Goal: Task Accomplishment & Management: Complete application form

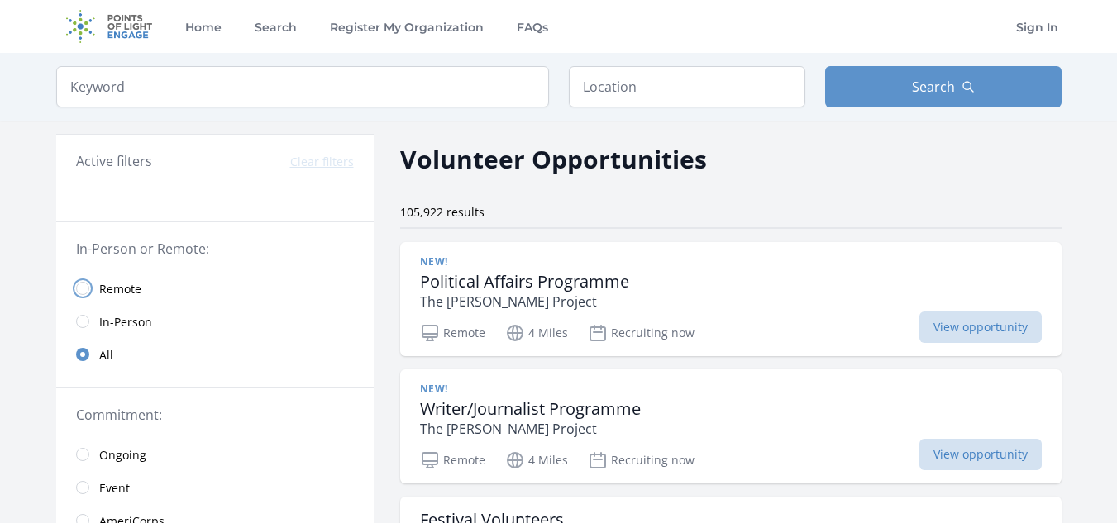
click at [85, 294] on input "radio" at bounding box center [82, 288] width 13 height 13
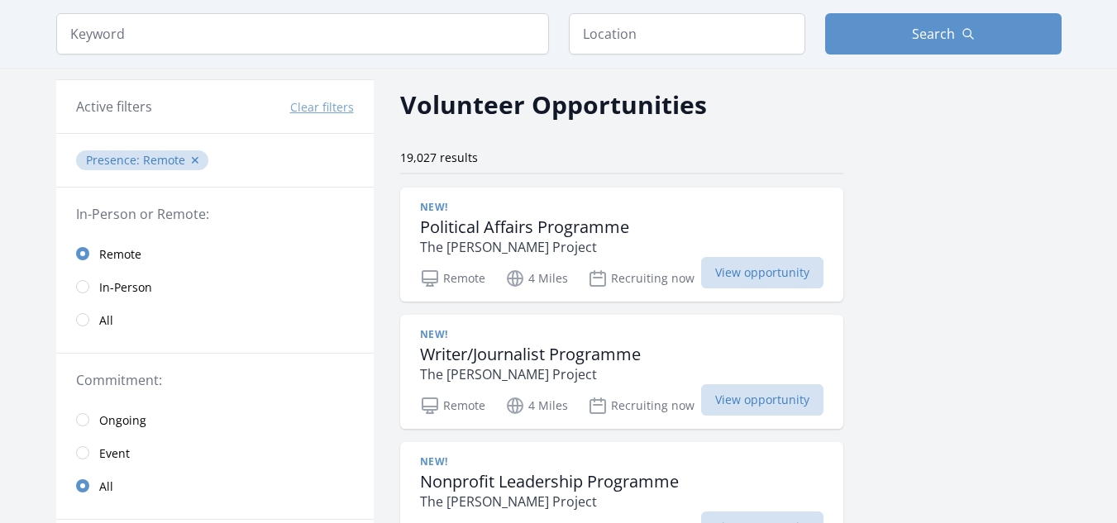
scroll to position [83, 0]
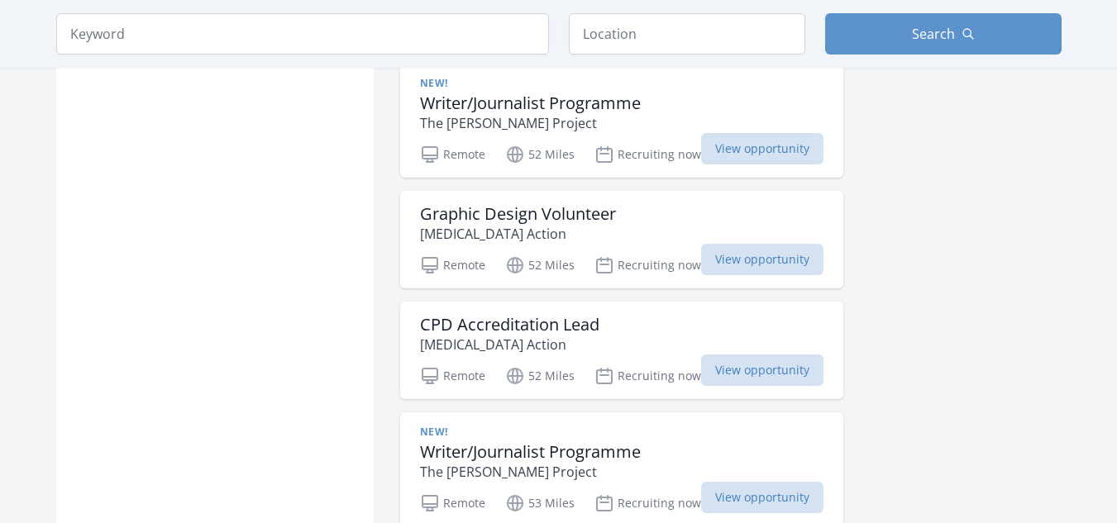
scroll to position [4795, 0]
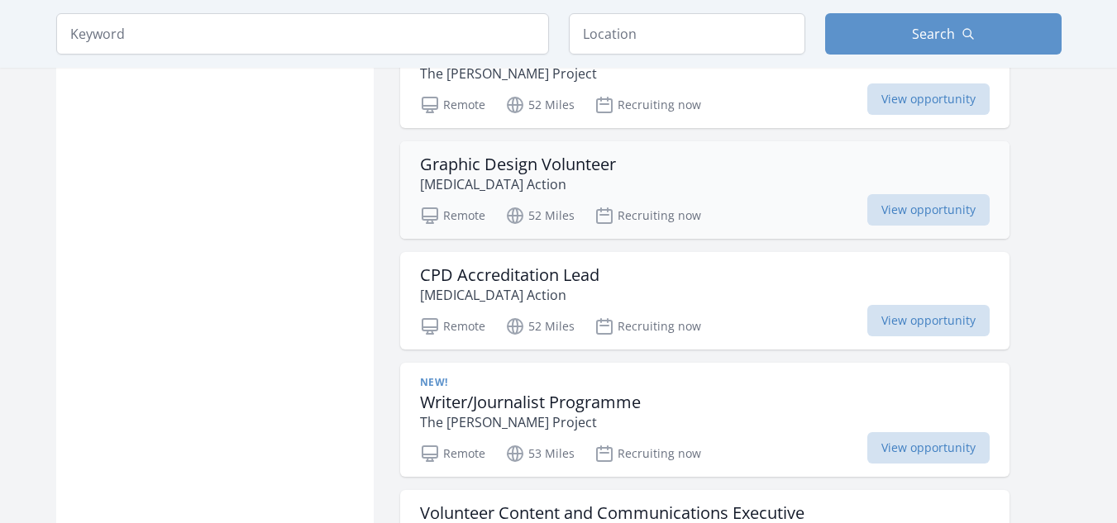
click at [590, 161] on h3 "Graphic Design Volunteer" at bounding box center [518, 165] width 196 height 20
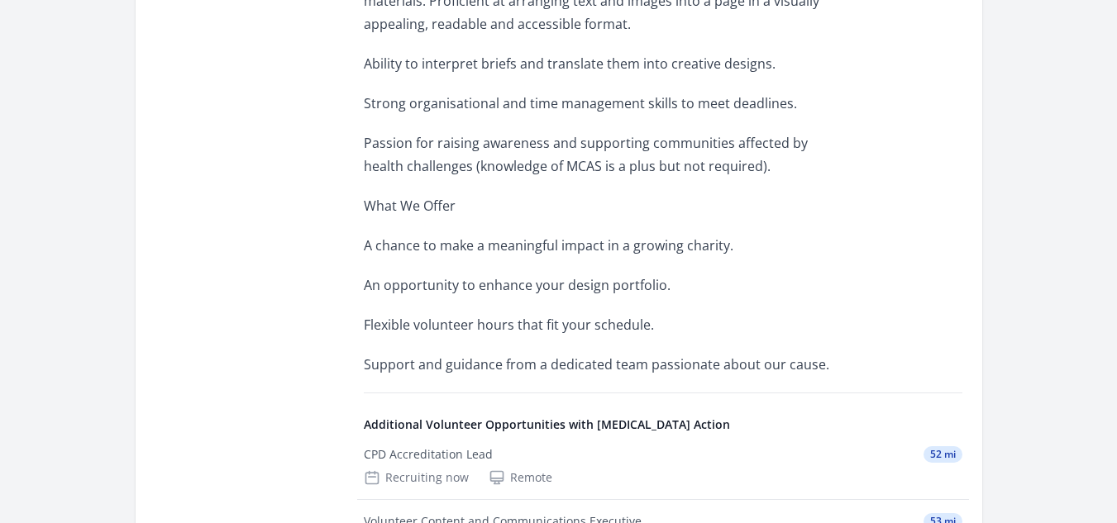
scroll to position [1488, 0]
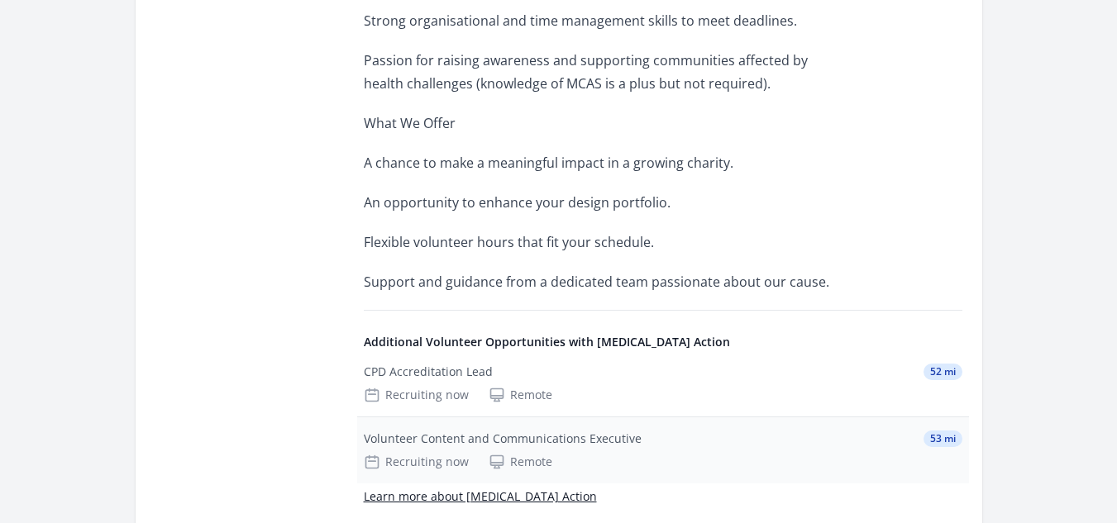
click at [896, 454] on div "Recruiting now Remote" at bounding box center [663, 462] width 599 height 17
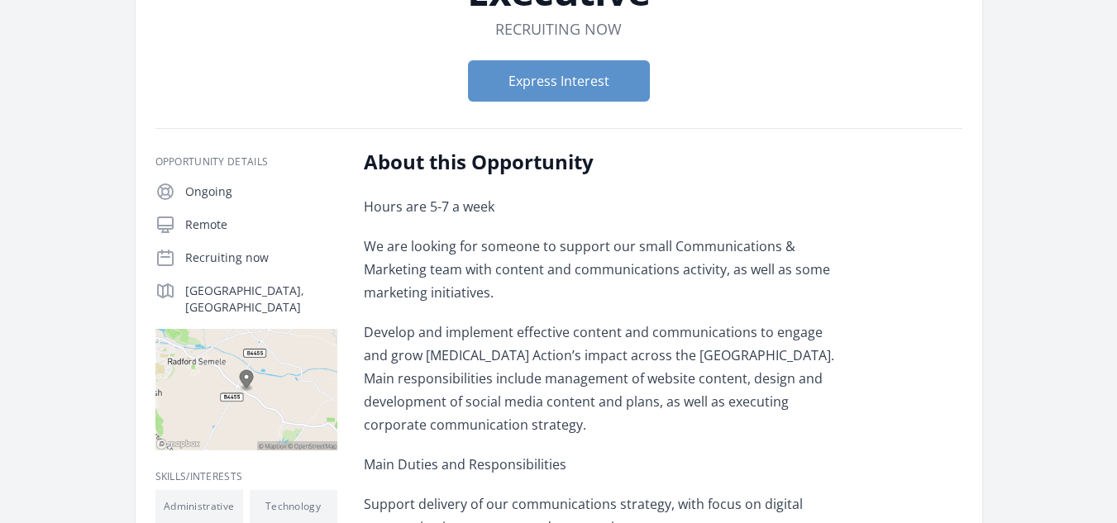
scroll to position [165, 0]
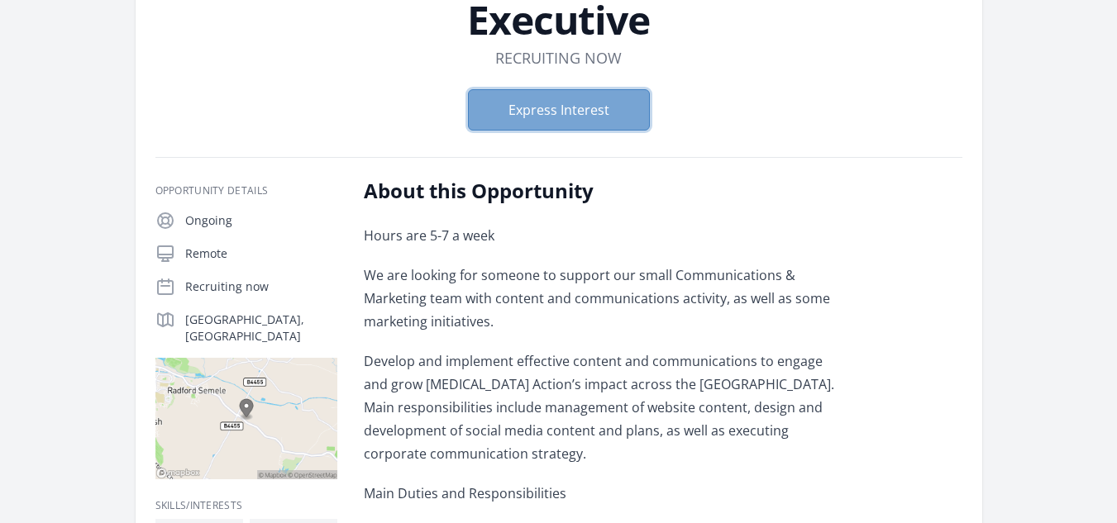
click at [616, 116] on button "Express Interest" at bounding box center [559, 109] width 182 height 41
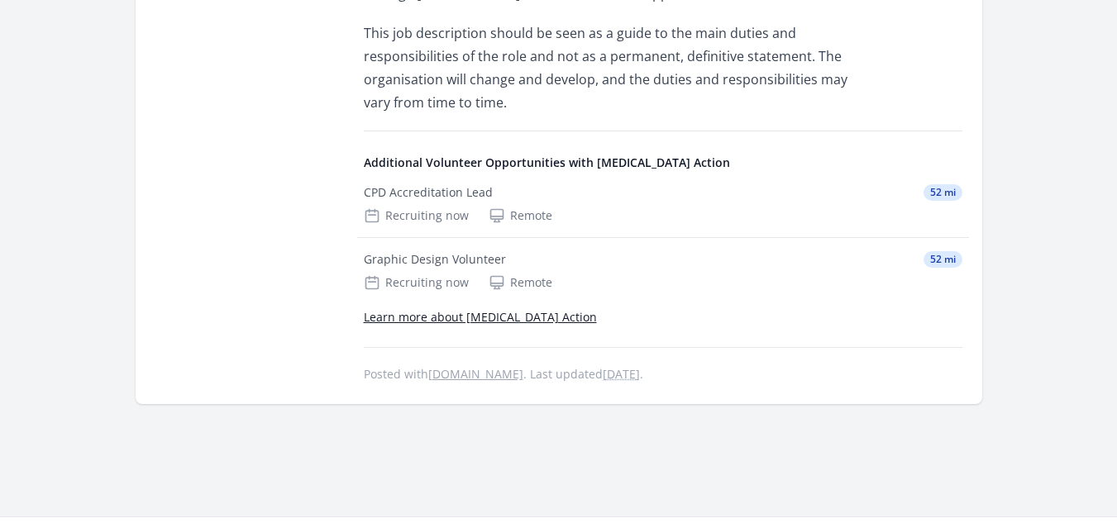
scroll to position [1158, 0]
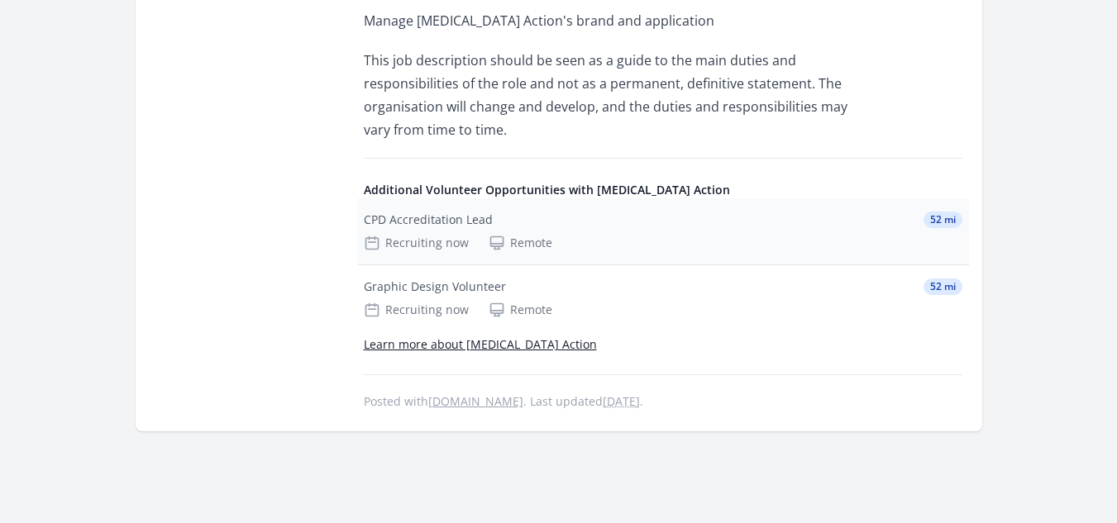
click at [598, 198] on div "CPD Accreditation Lead 52 mi Recruiting now Remote" at bounding box center [663, 231] width 612 height 66
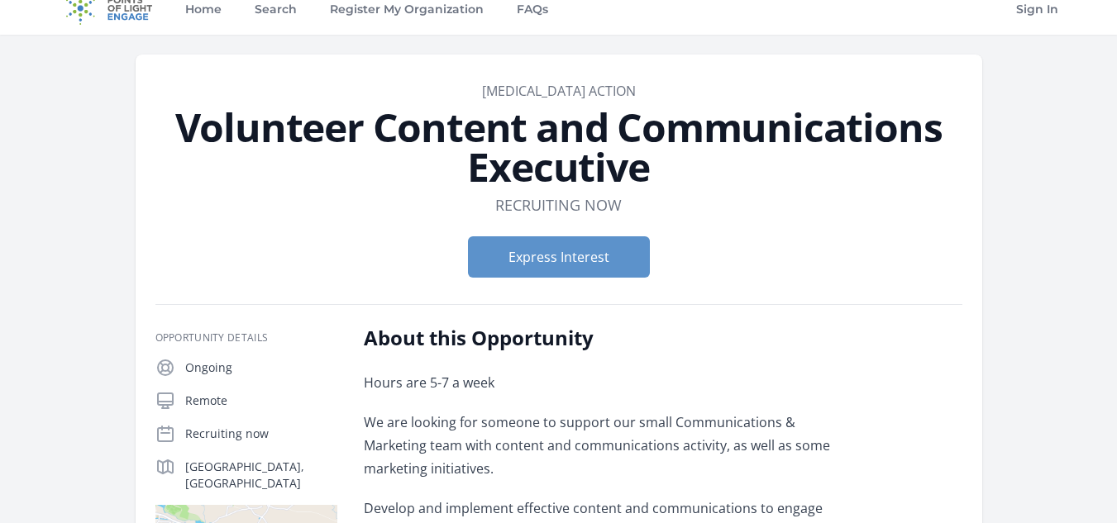
scroll to position [0, 0]
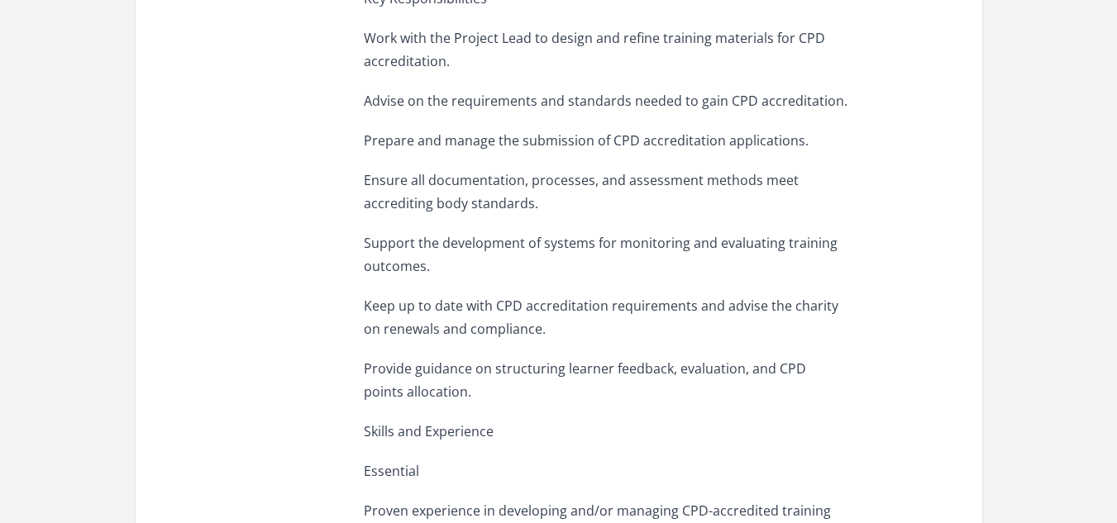
scroll to position [744, 0]
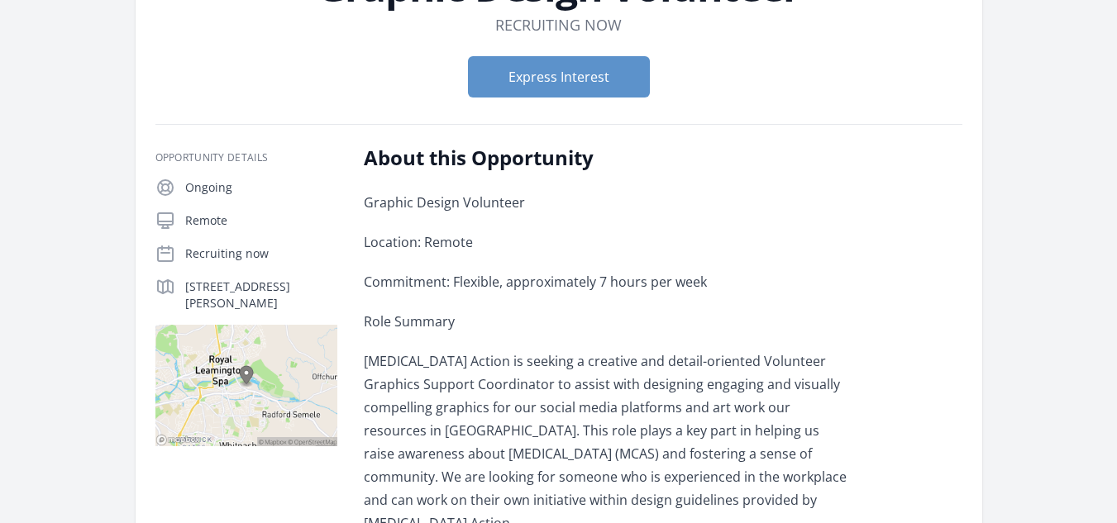
scroll to position [165, 0]
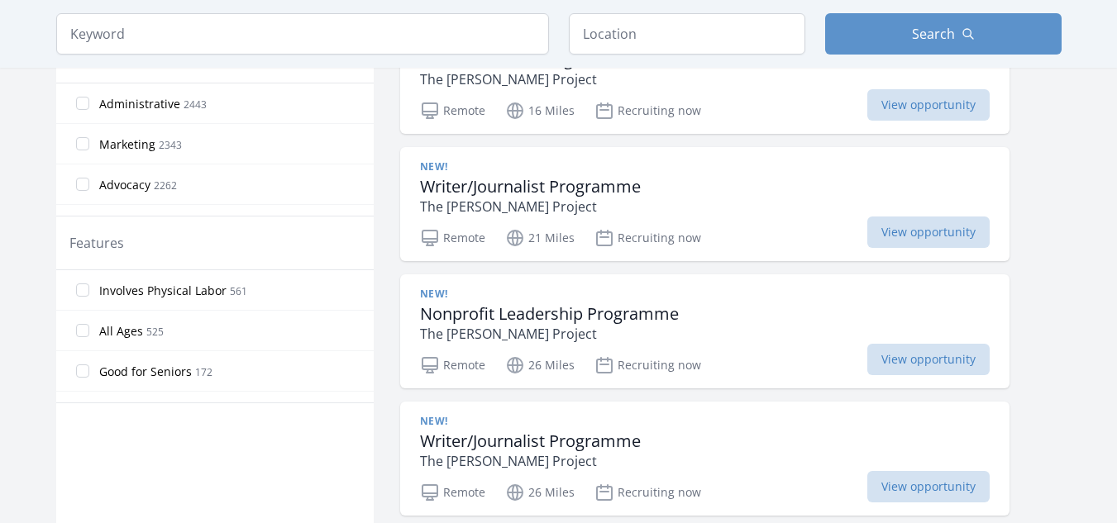
scroll to position [649, 0]
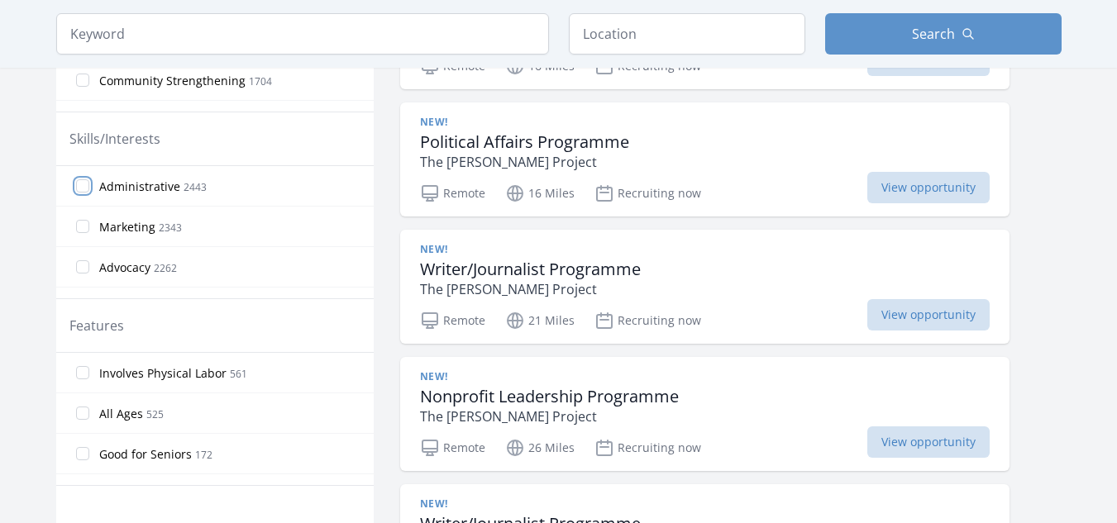
click at [80, 188] on input "Administrative 2443" at bounding box center [82, 185] width 13 height 13
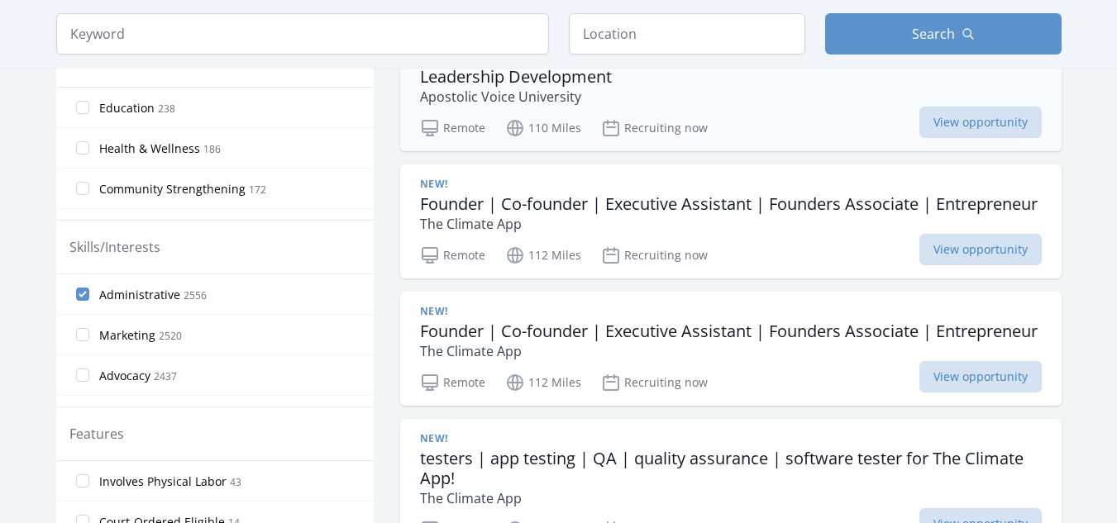
scroll to position [566, 0]
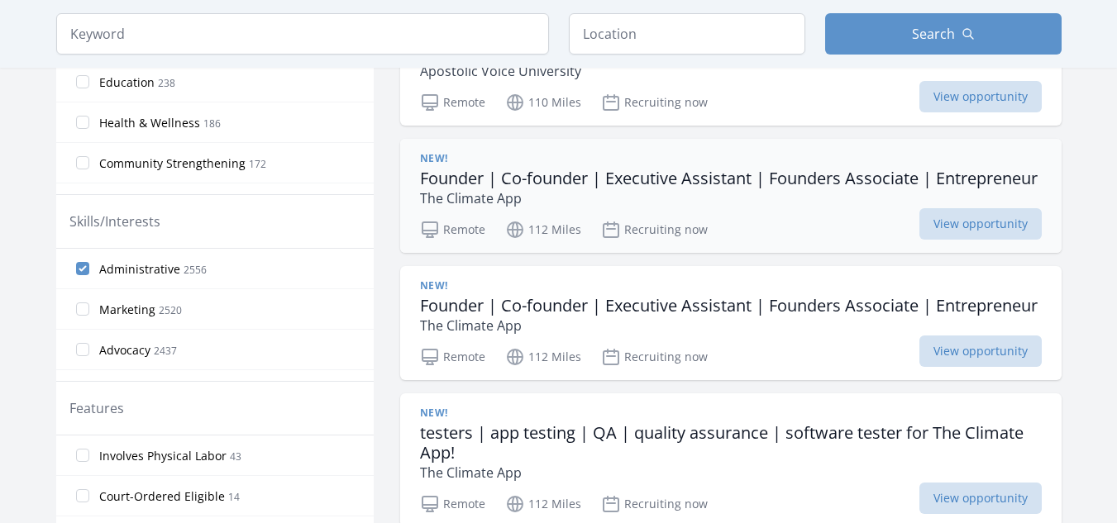
click at [681, 184] on h3 "Founder | Co-founder | Executive Assistant | Founders Associate | Entrepreneur" at bounding box center [729, 179] width 618 height 20
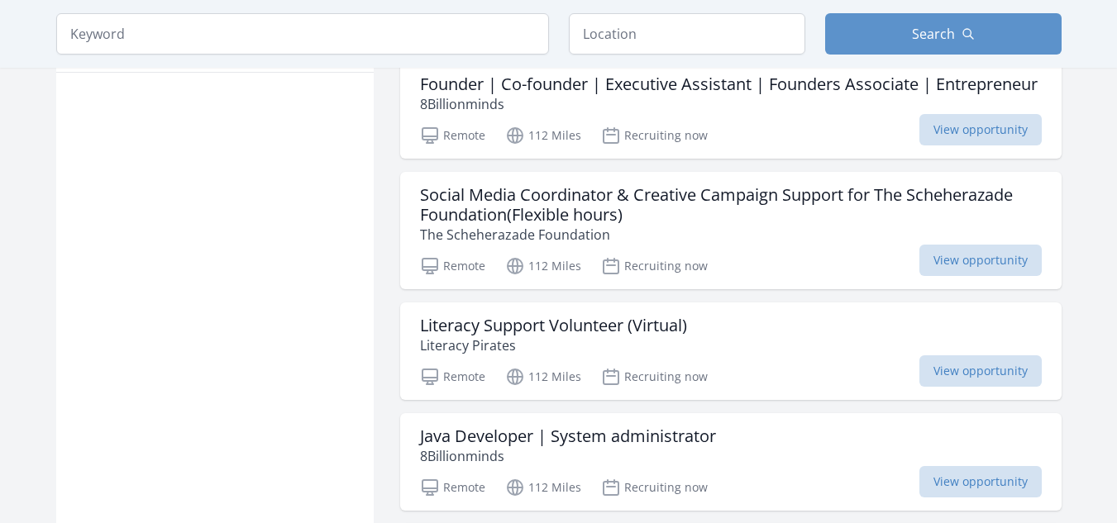
scroll to position [1145, 0]
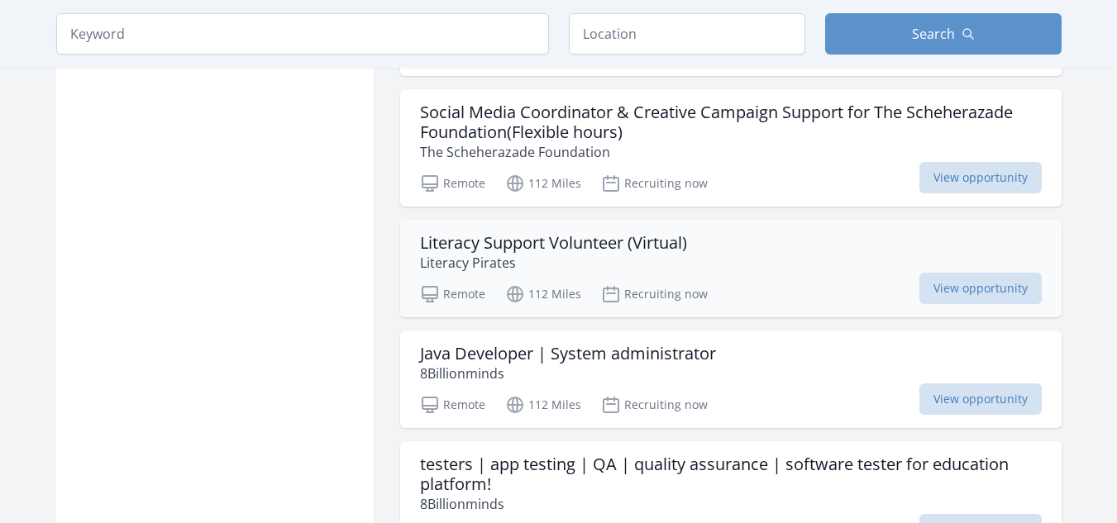
click at [614, 273] on p "Literacy Pirates" at bounding box center [553, 263] width 267 height 20
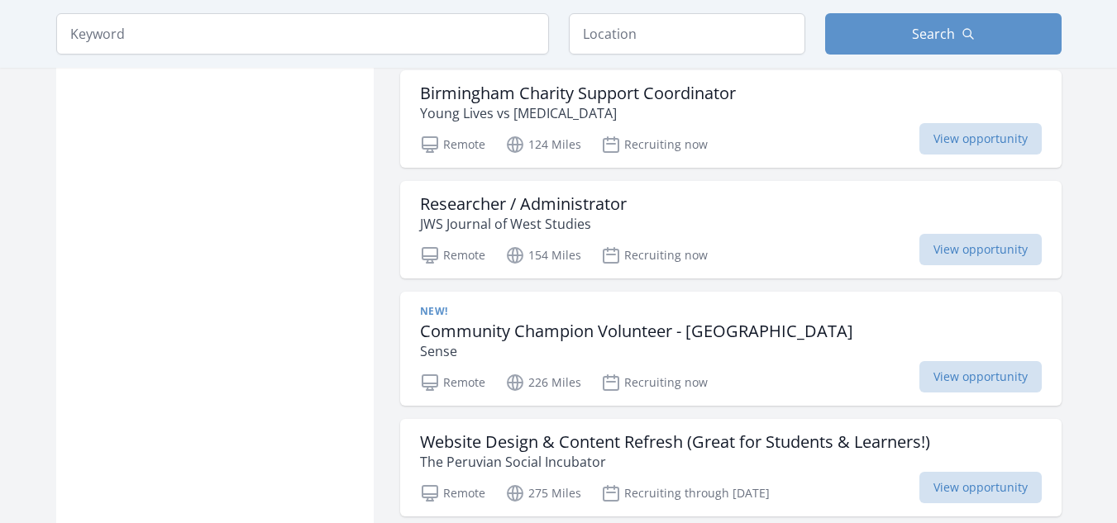
scroll to position [1889, 0]
click at [648, 233] on div "Researcher / Administrator JWS Journal of West Studies" at bounding box center [731, 213] width 622 height 40
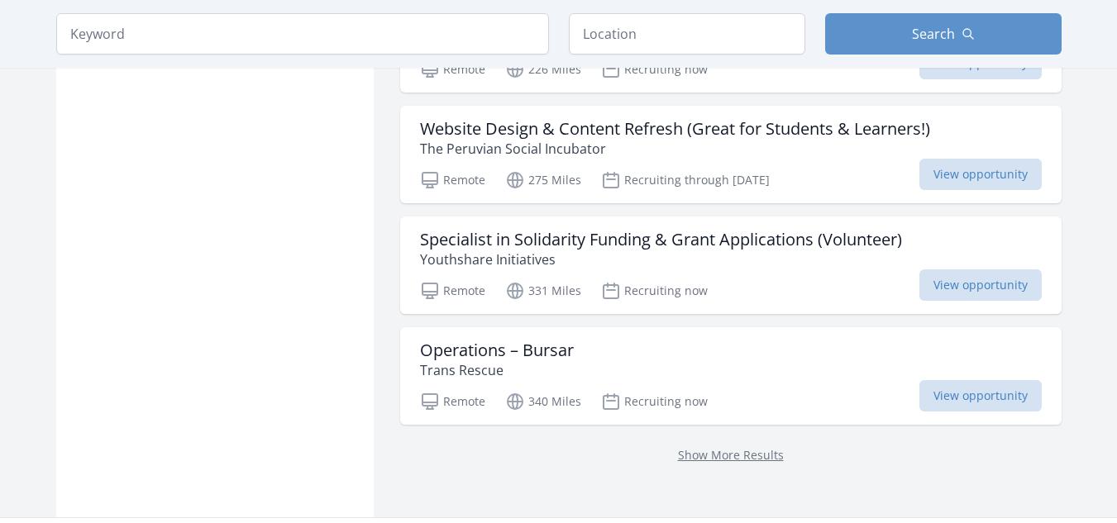
scroll to position [2220, 0]
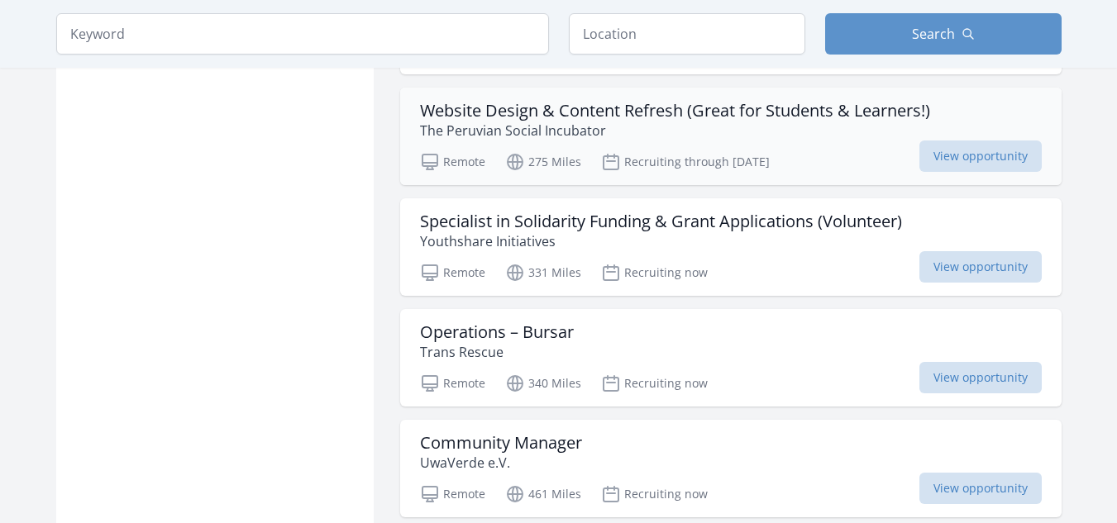
click at [655, 141] on p "The Peruvian Social Incubator" at bounding box center [675, 131] width 510 height 20
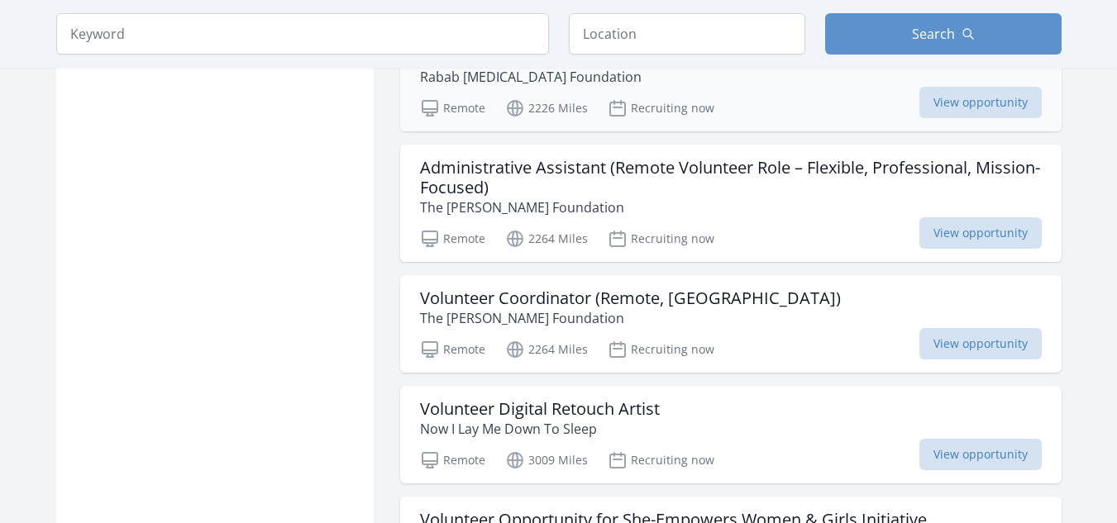
scroll to position [3295, 0]
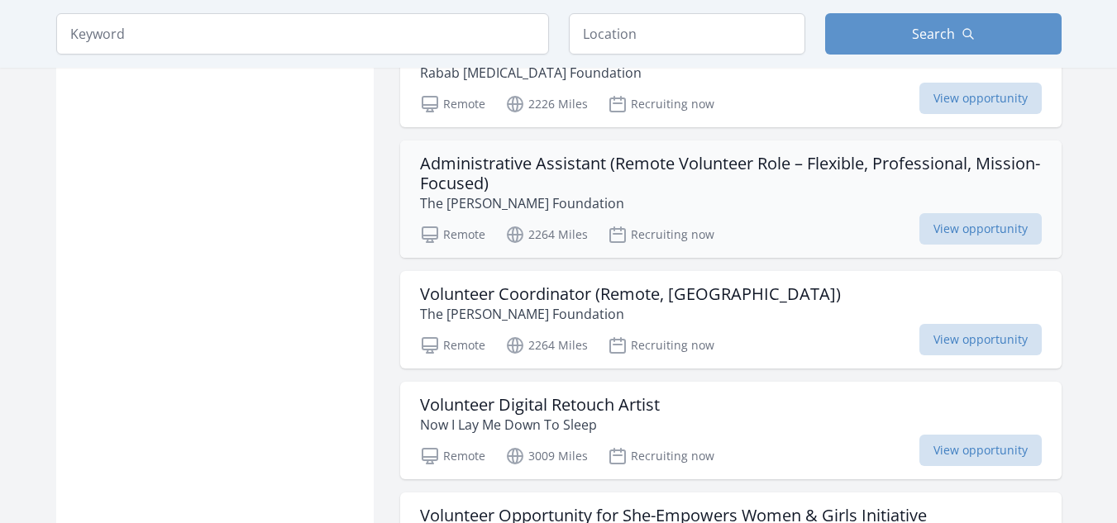
click at [616, 193] on h3 "Administrative Assistant (Remote Volunteer Role – Flexible, Professional, Missi…" at bounding box center [731, 174] width 622 height 40
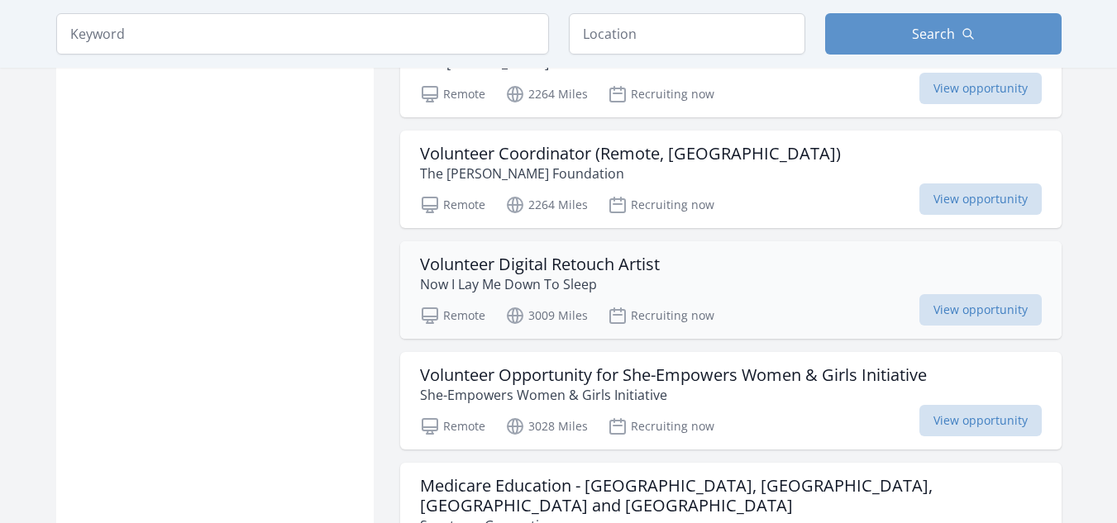
scroll to position [3460, 0]
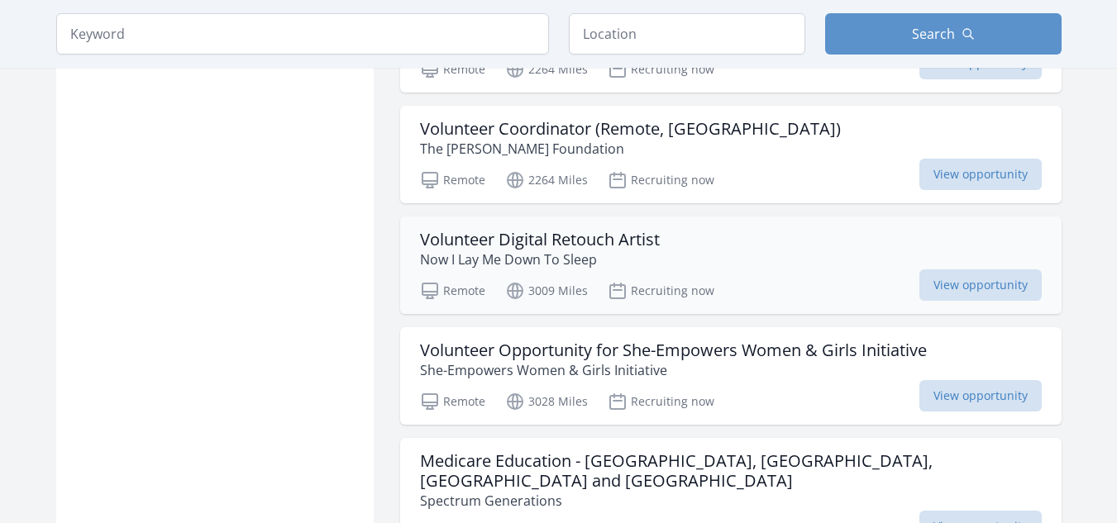
click at [679, 270] on div "Volunteer Digital Retouch Artist Now I Lay Me Down To Sleep" at bounding box center [731, 250] width 622 height 40
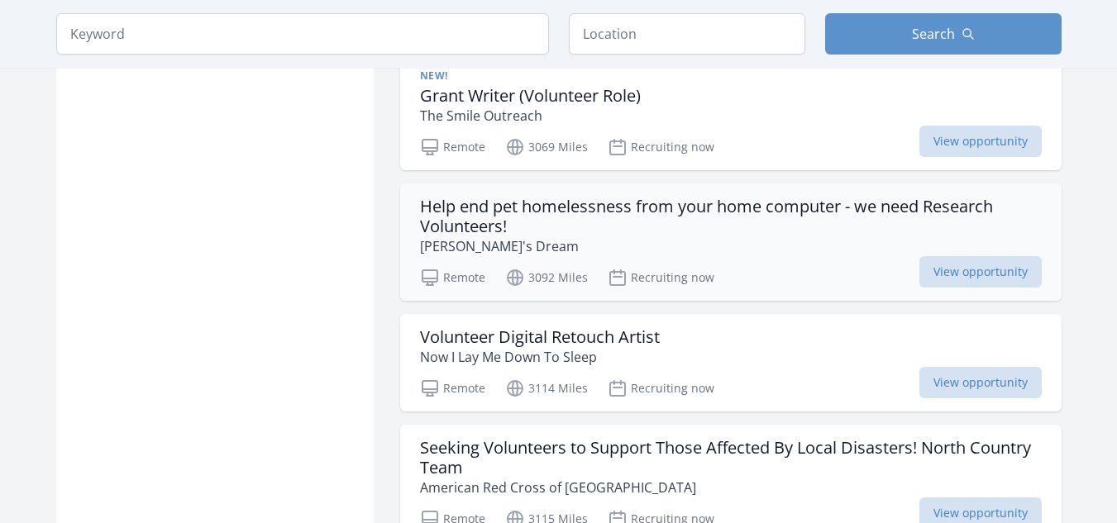
scroll to position [4122, 0]
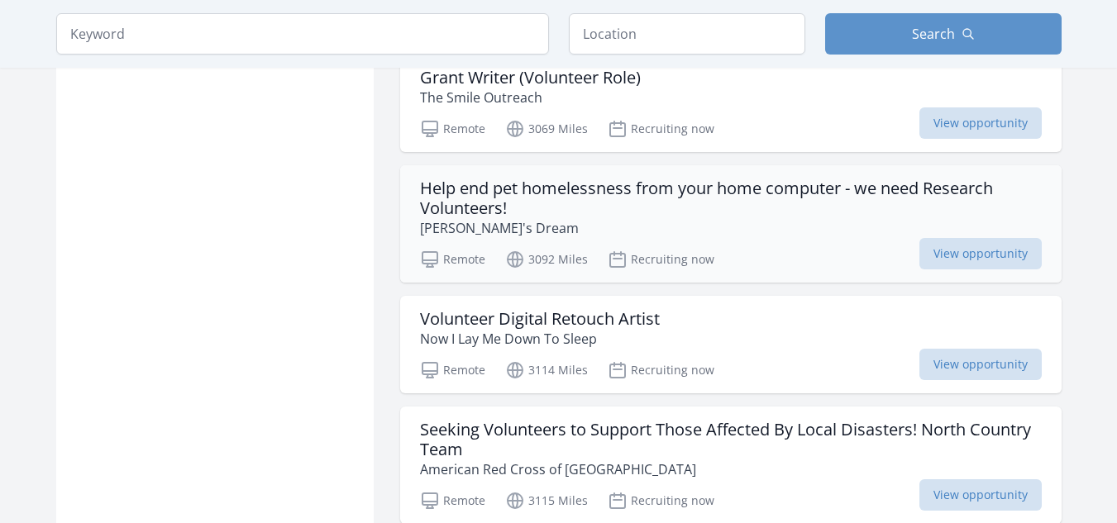
click at [613, 205] on h3 "Help end pet homelessness from your home computer - we need Research Volunteers!" at bounding box center [731, 199] width 622 height 40
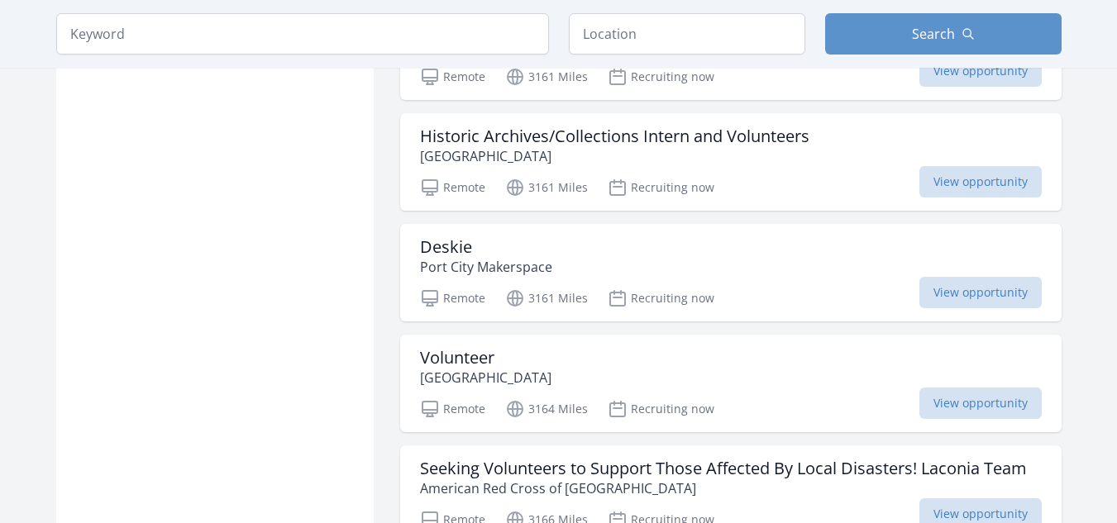
scroll to position [5031, 0]
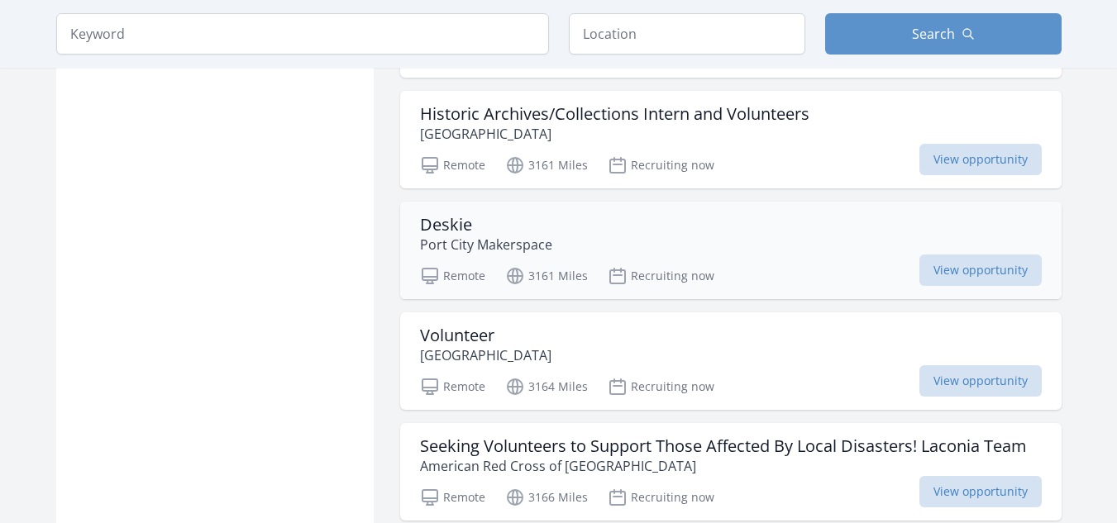
click at [477, 226] on h3 "Deskie" at bounding box center [486, 225] width 132 height 20
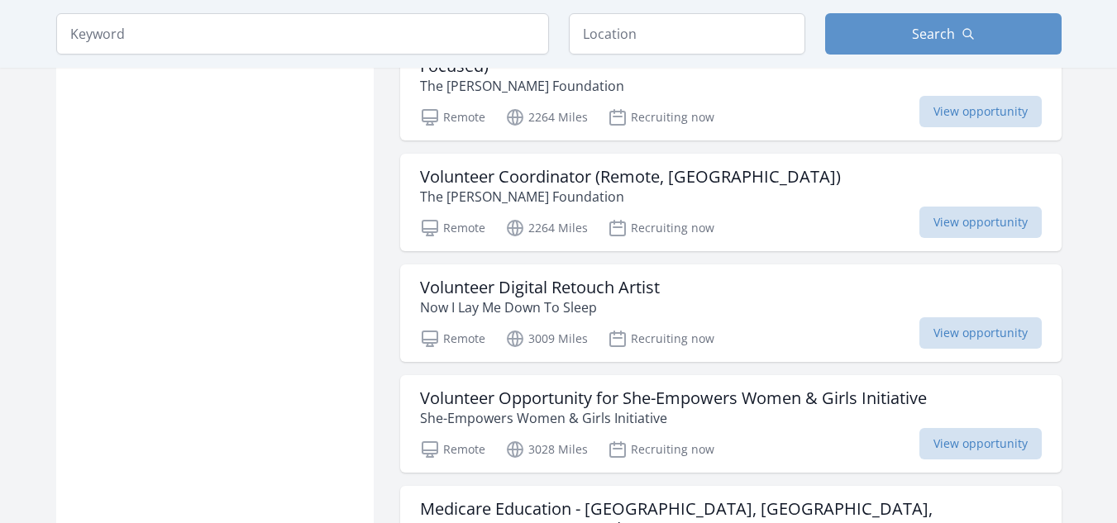
scroll to position [3295, 0]
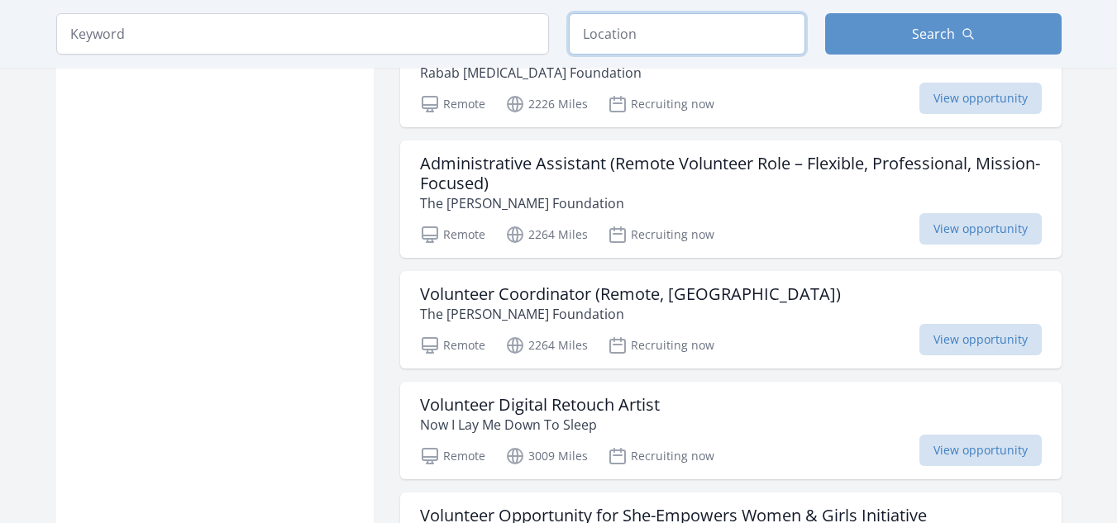
click at [614, 46] on input "text" at bounding box center [687, 33] width 236 height 41
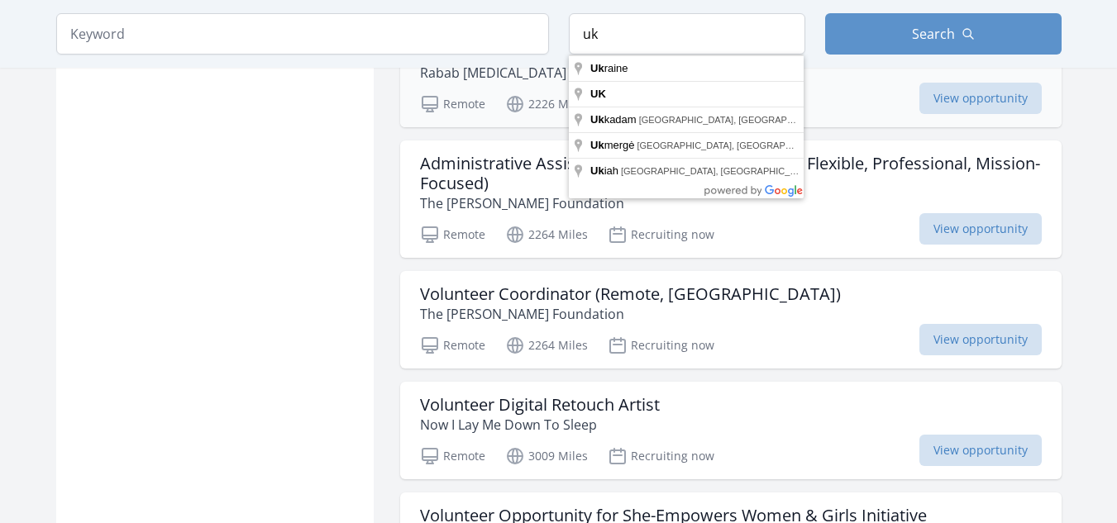
type input "UK"
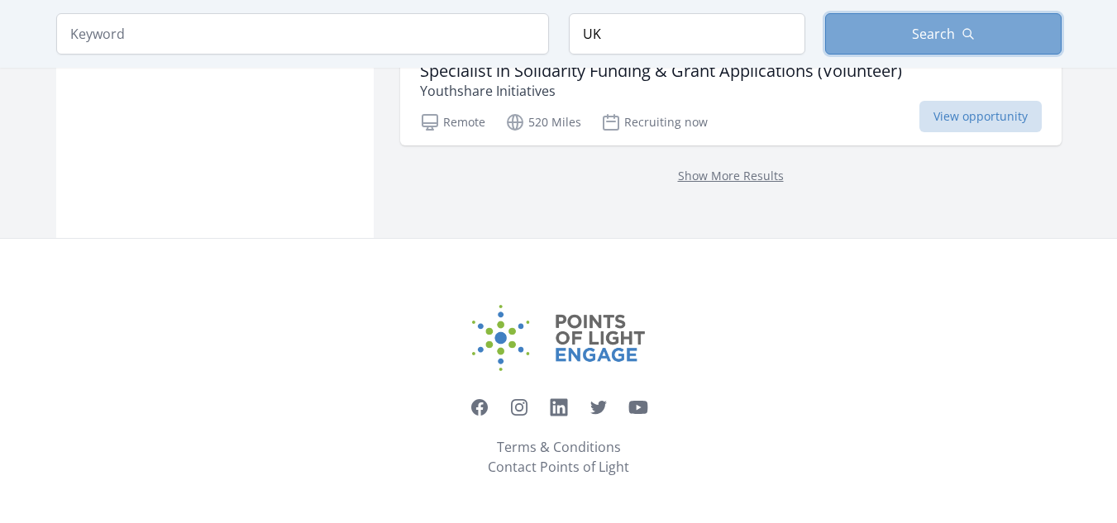
click at [896, 29] on button "Search" at bounding box center [943, 33] width 236 height 41
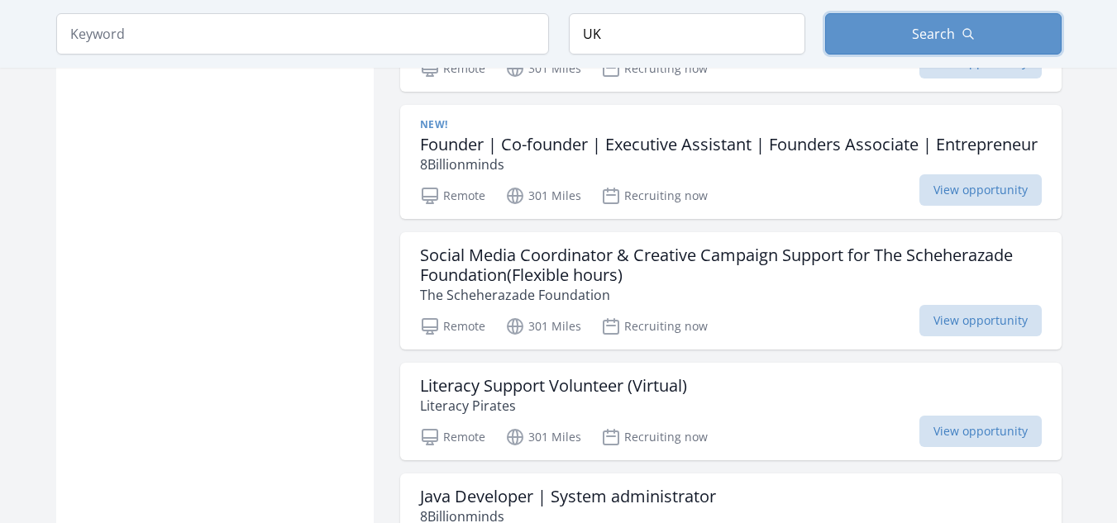
scroll to position [1323, 0]
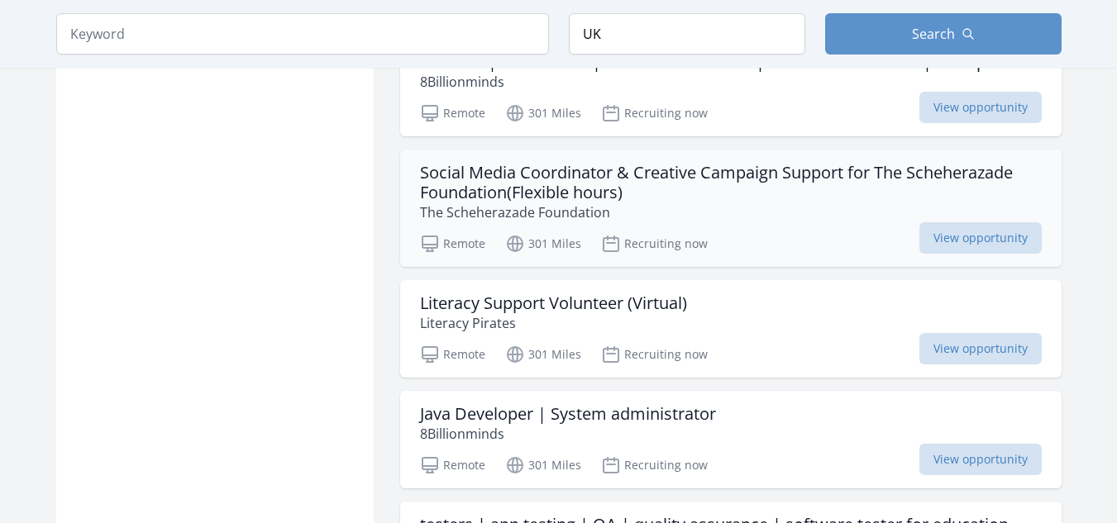
click at [502, 203] on h3 "Social Media Coordinator & Creative Campaign Support for The Scheherazade Found…" at bounding box center [731, 183] width 622 height 40
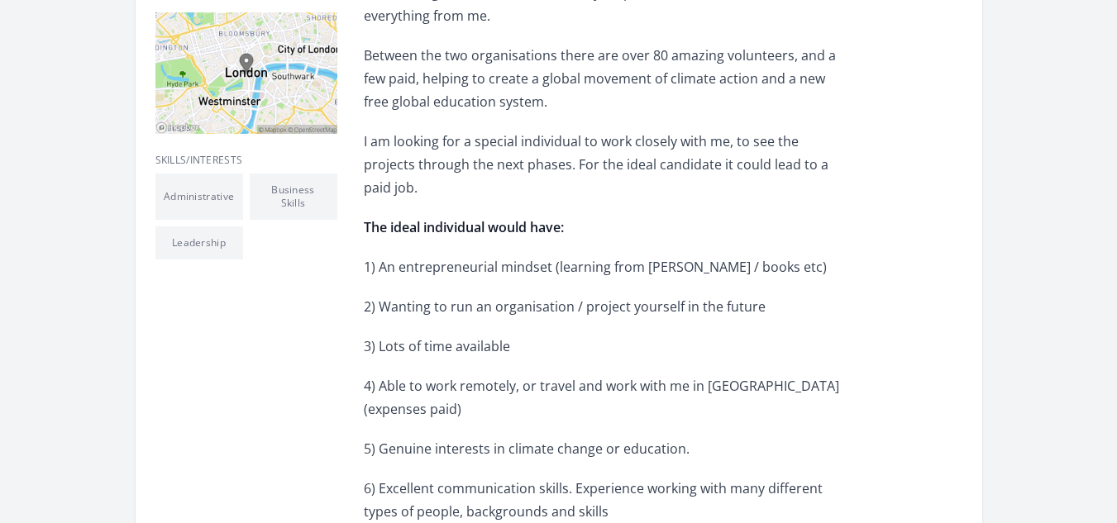
scroll to position [579, 0]
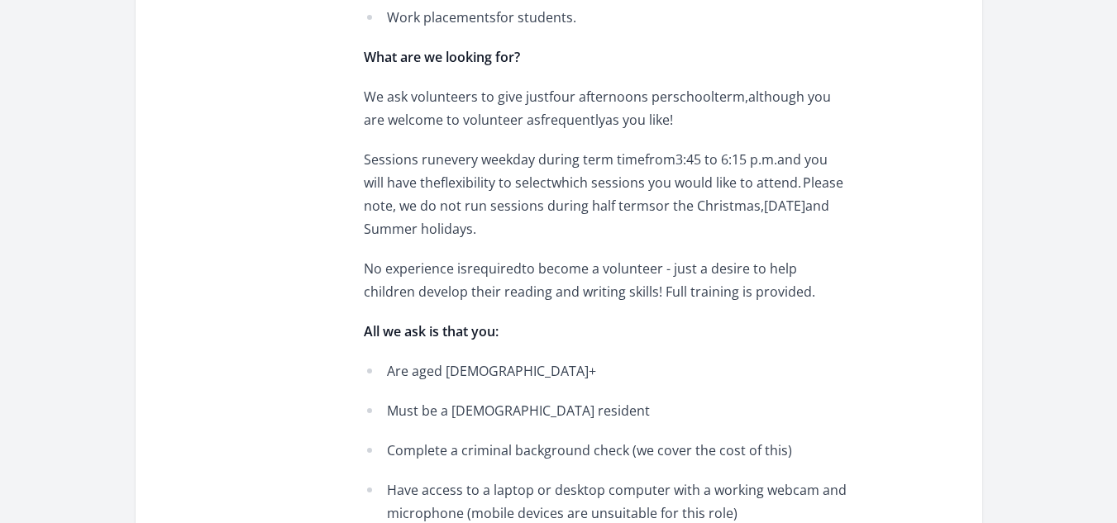
scroll to position [1323, 0]
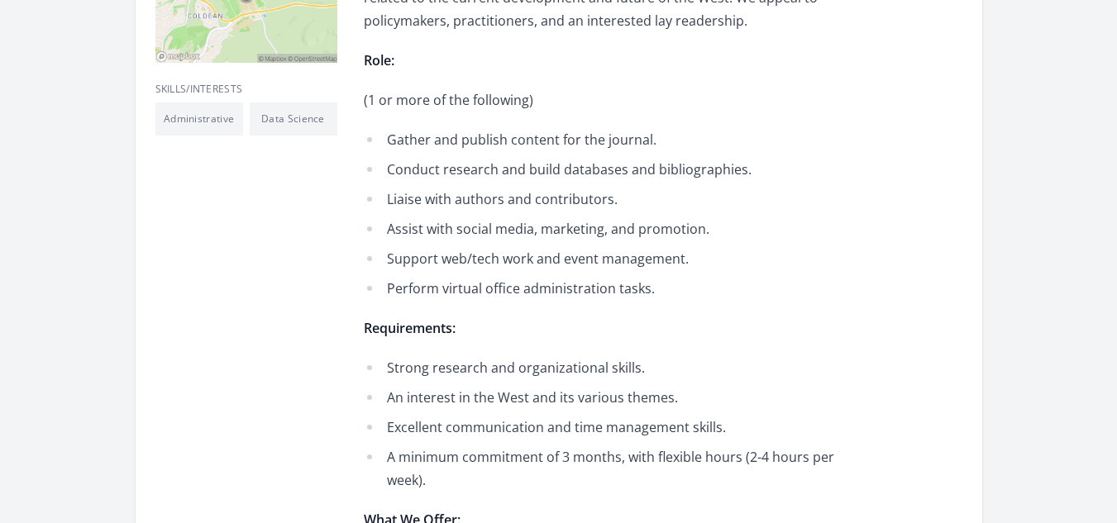
scroll to position [579, 0]
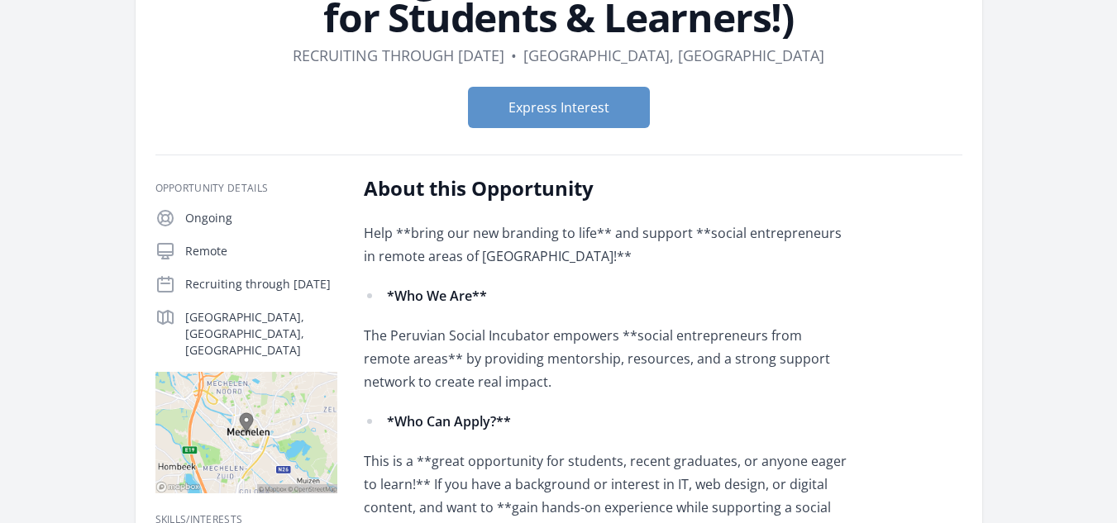
scroll to position [165, 0]
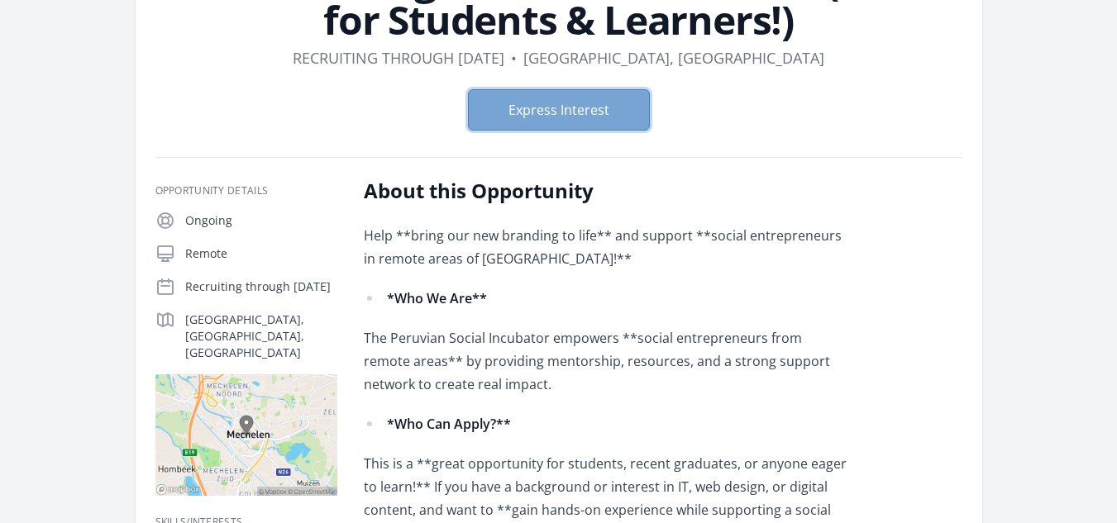
click at [582, 113] on button "Express Interest" at bounding box center [559, 109] width 182 height 41
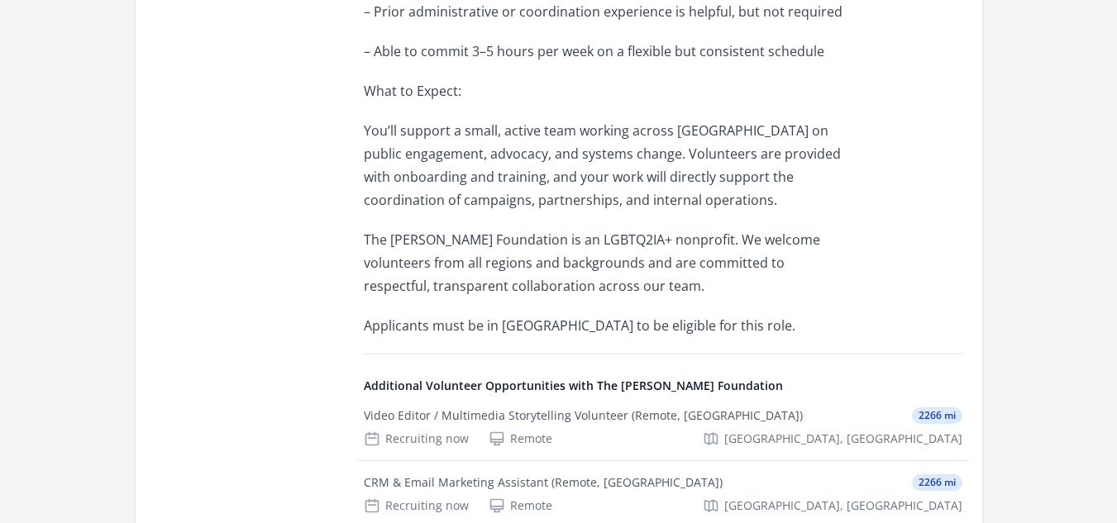
scroll to position [1406, 0]
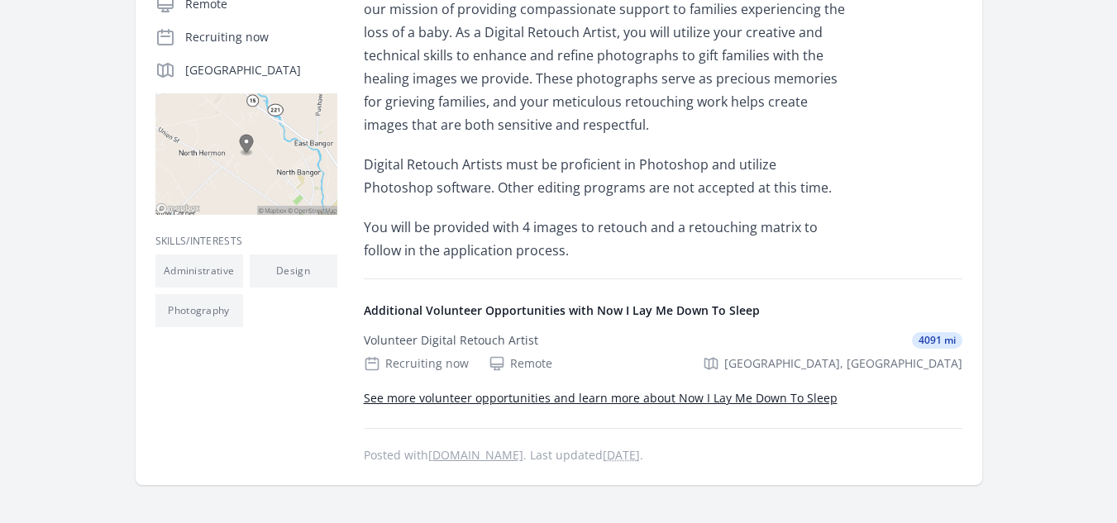
scroll to position [413, 0]
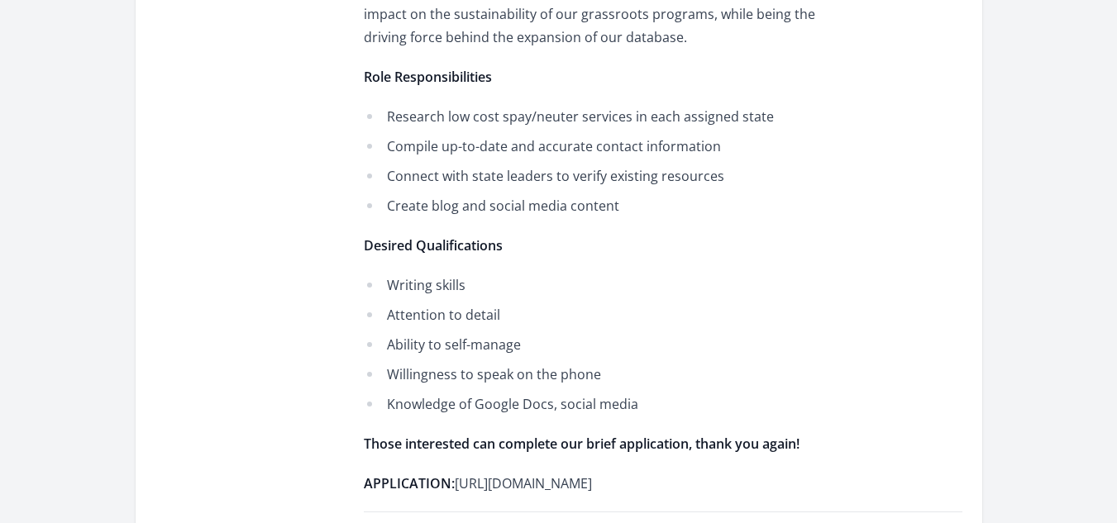
scroll to position [992, 0]
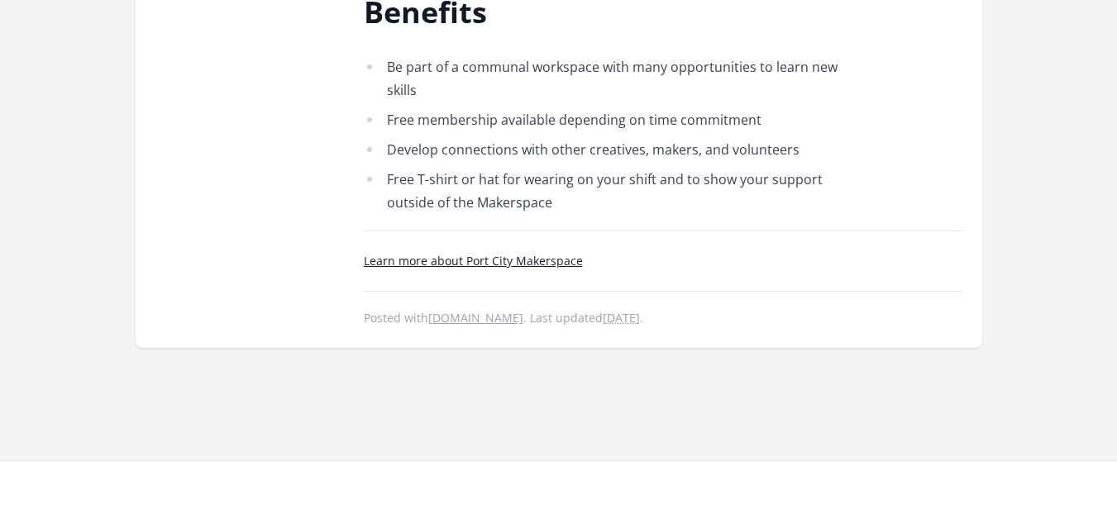
scroll to position [1075, 0]
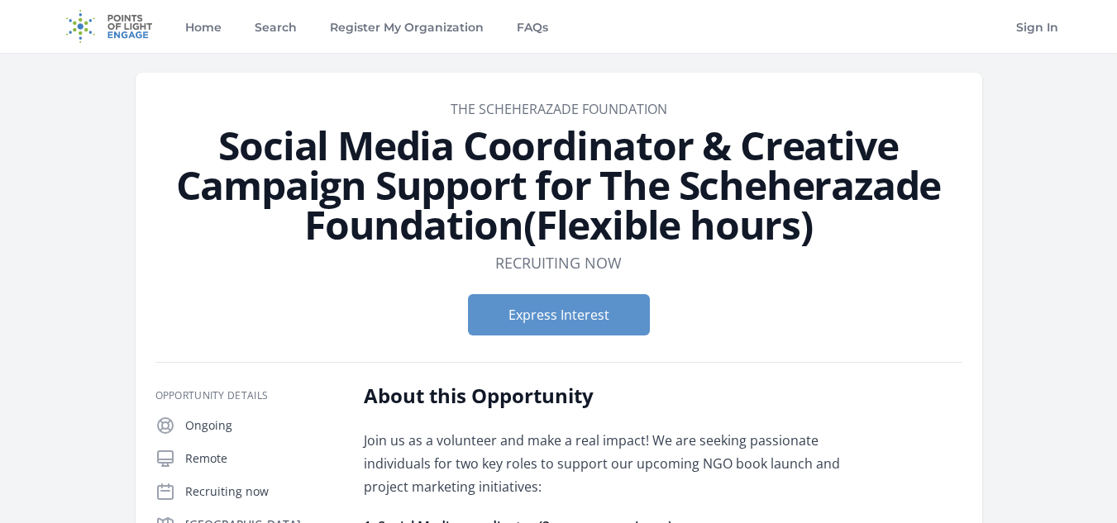
drag, startPoint x: 604, startPoint y: 177, endPoint x: 515, endPoint y: 221, distance: 98.7
click at [515, 221] on h1 "Social Media Coordinator & Creative Campaign Support for The Scheherazade Found…" at bounding box center [558, 185] width 807 height 119
click at [343, 186] on h1 "Social Media Coordinator & Creative Campaign Support for The Scheherazade Found…" at bounding box center [558, 185] width 807 height 119
